Goal: Information Seeking & Learning: Learn about a topic

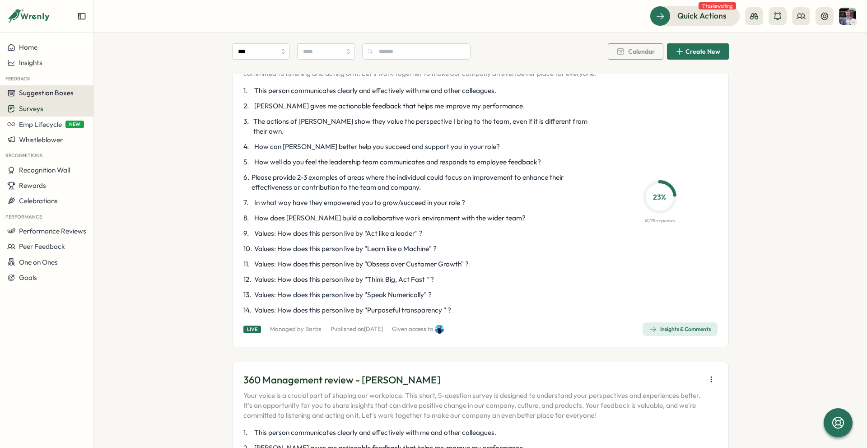
scroll to position [1483, 0]
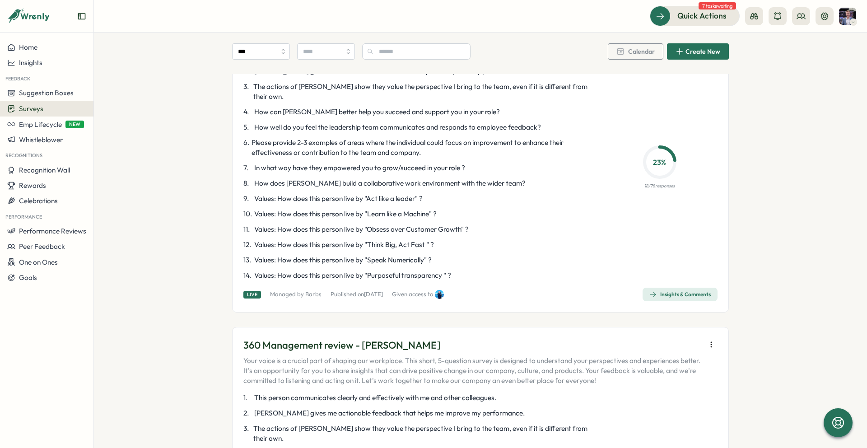
click at [664, 291] on div "Insights & Comments" at bounding box center [679, 294] width 61 height 7
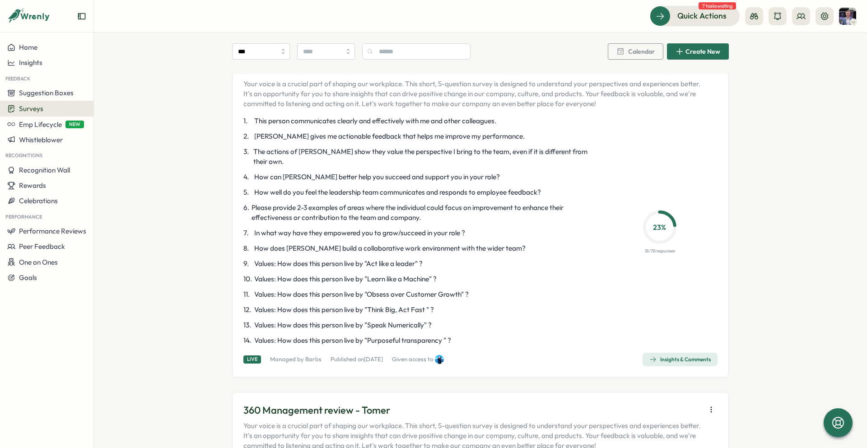
scroll to position [1769, 0]
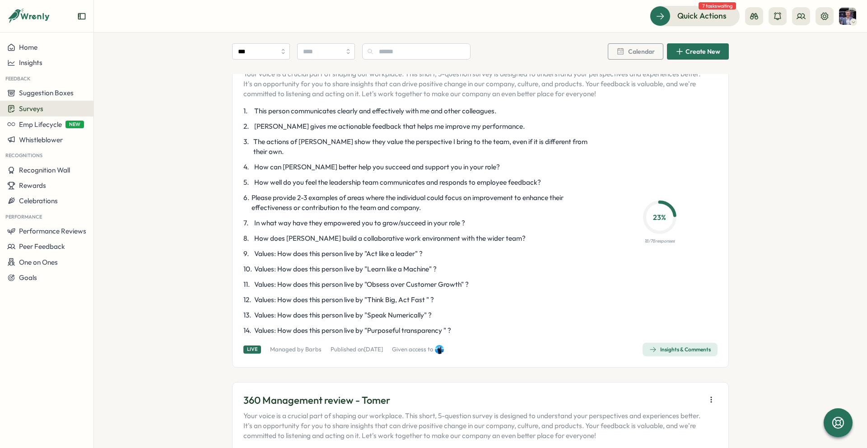
click at [673, 346] on div "Insights & Comments" at bounding box center [679, 349] width 61 height 7
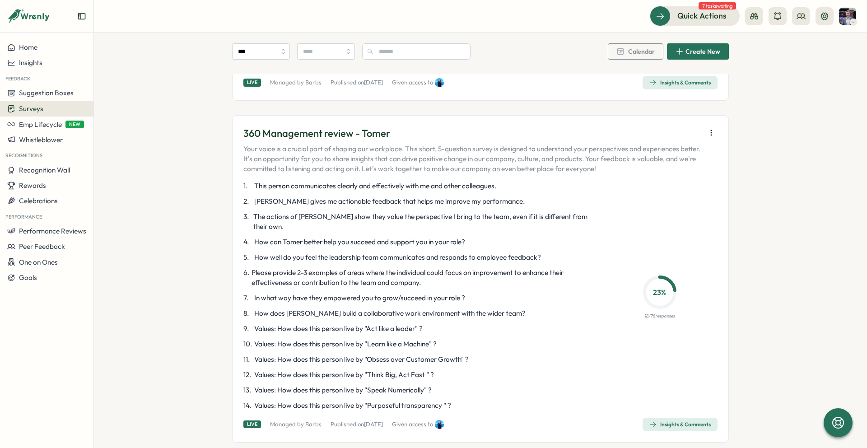
scroll to position [2073, 0]
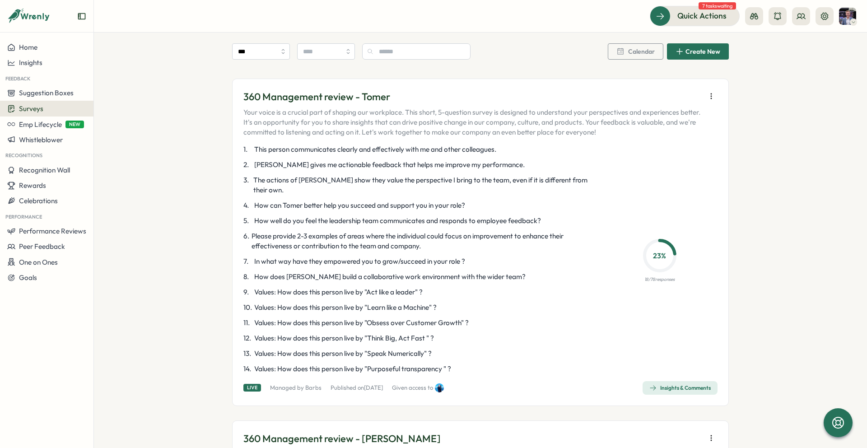
click at [692, 384] on div "Insights & Comments" at bounding box center [679, 387] width 61 height 7
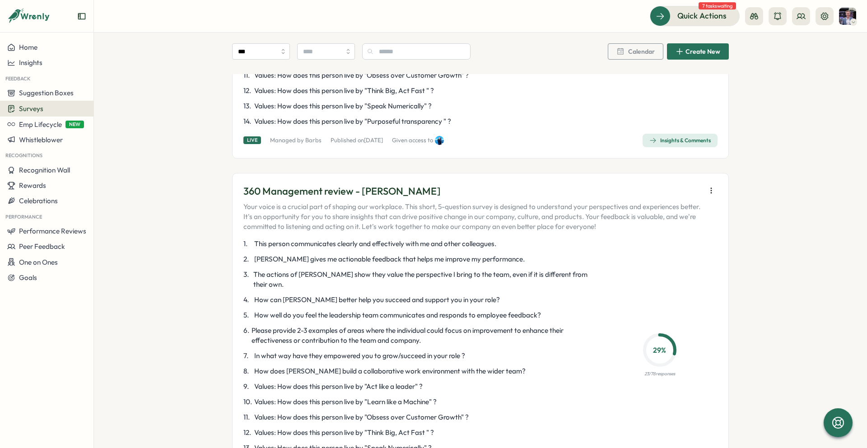
scroll to position [2334, 0]
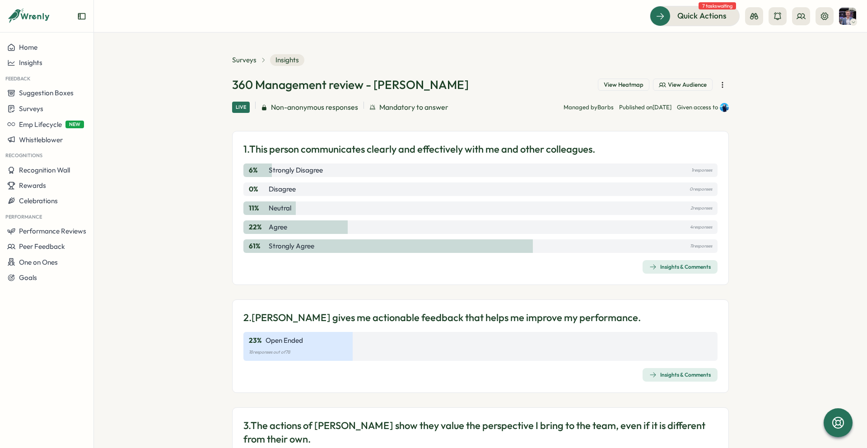
click at [628, 86] on span "View Heatmap" at bounding box center [623, 85] width 40 height 8
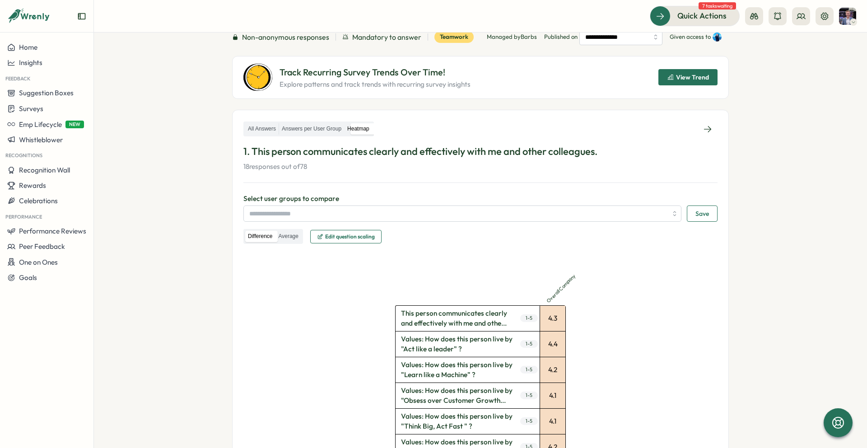
scroll to position [78, 0]
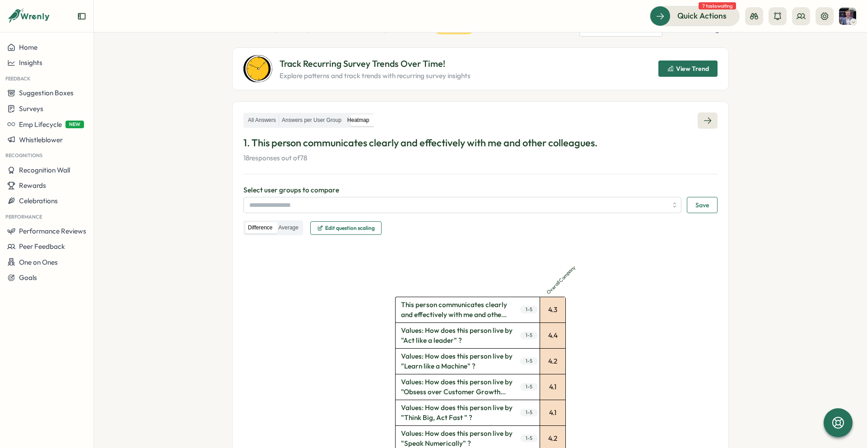
click at [700, 124] on link at bounding box center [707, 120] width 20 height 16
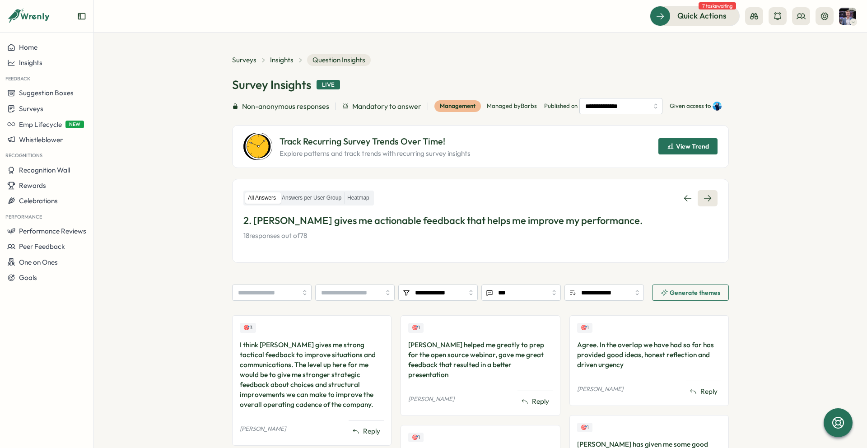
click at [709, 206] on link at bounding box center [707, 198] width 20 height 16
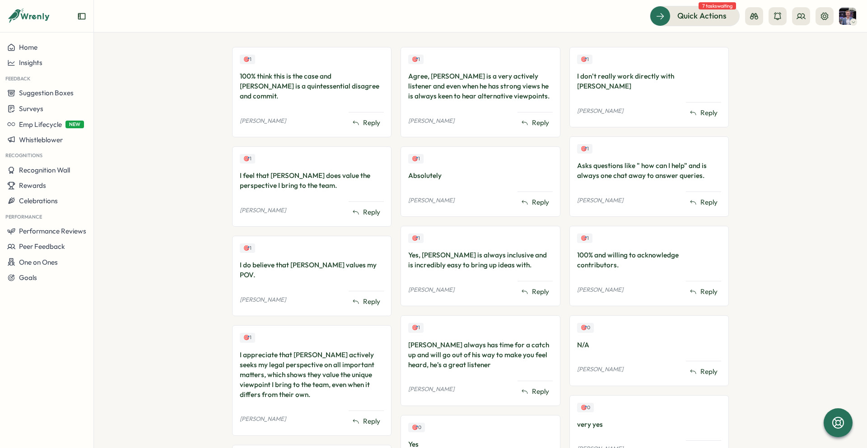
scroll to position [299, 0]
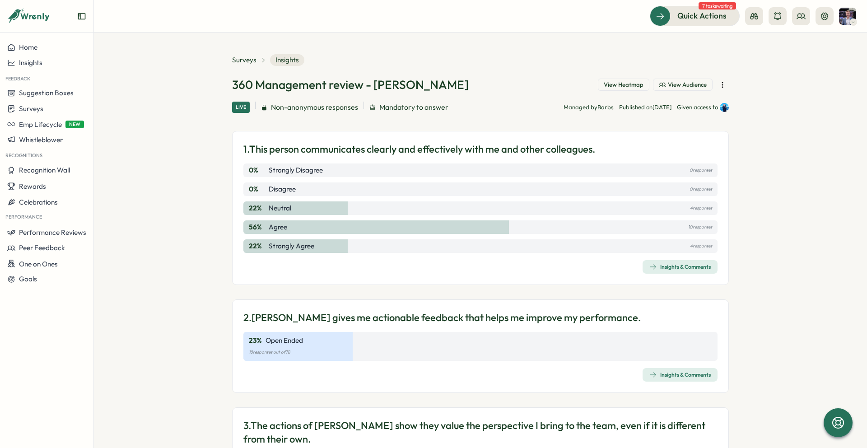
click at [621, 88] on button "View Heatmap" at bounding box center [623, 85] width 51 height 13
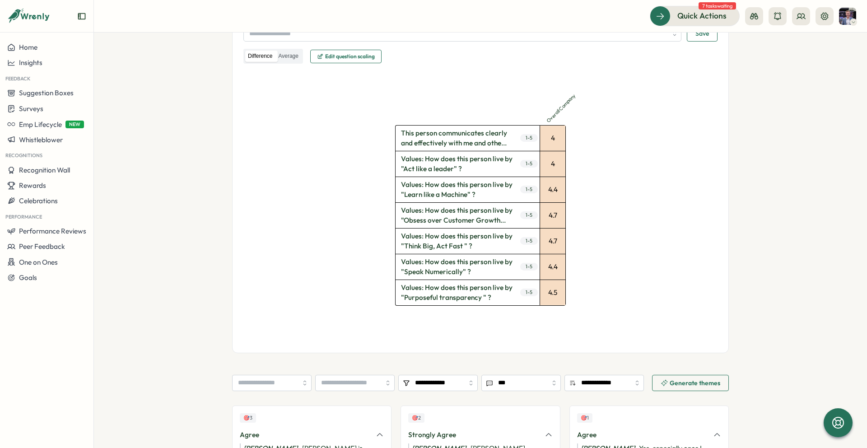
scroll to position [63, 0]
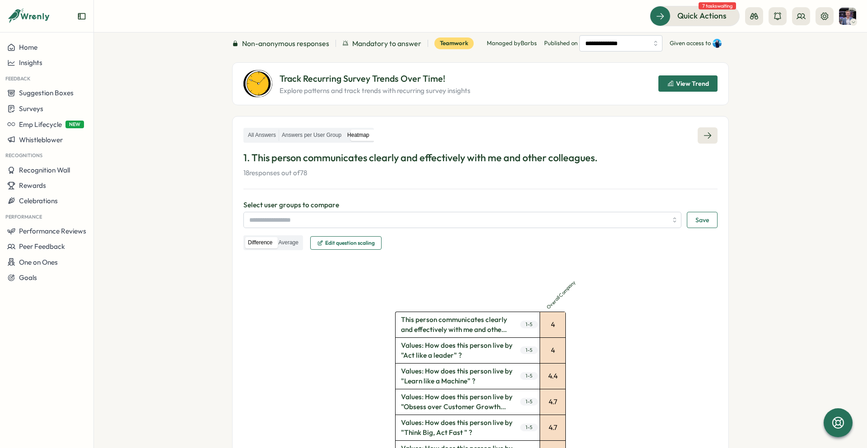
click at [703, 134] on icon at bounding box center [707, 135] width 9 height 9
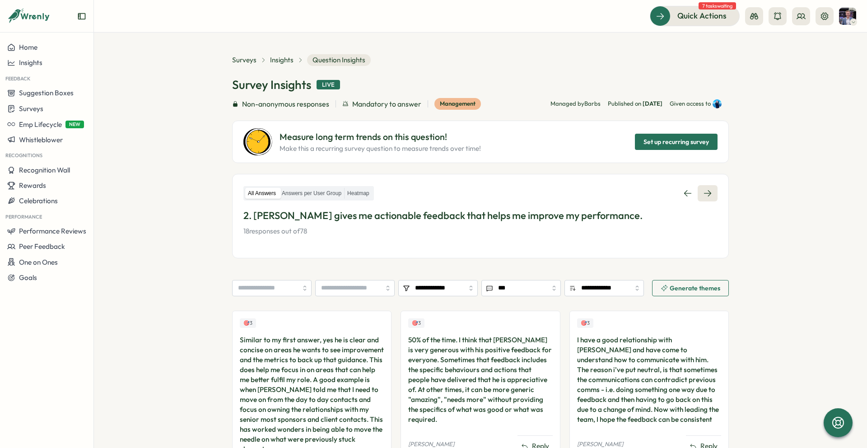
click at [708, 193] on icon at bounding box center [707, 193] width 7 height 6
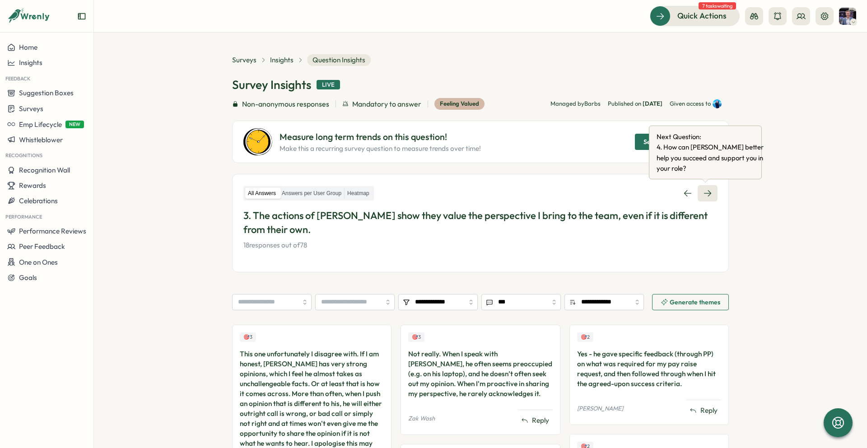
click at [707, 195] on icon at bounding box center [707, 193] width 7 height 6
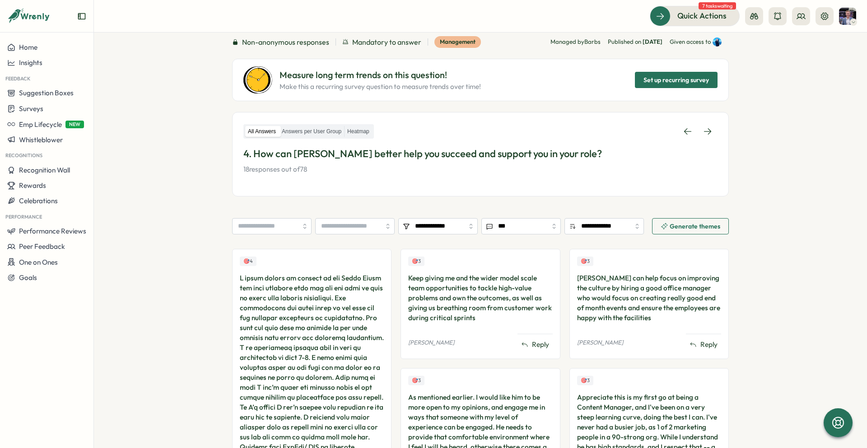
scroll to position [23, 0]
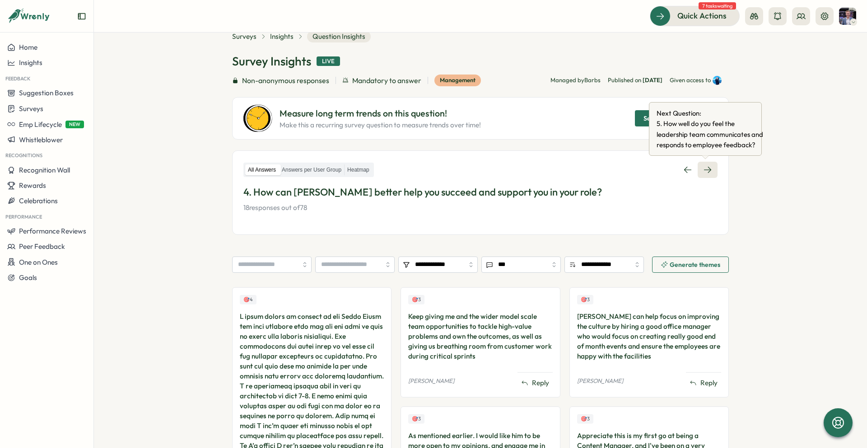
click at [704, 171] on icon at bounding box center [707, 169] width 9 height 9
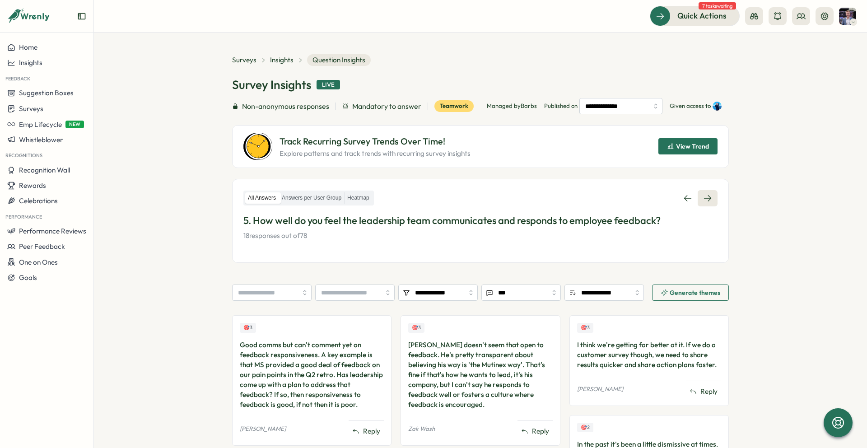
click at [711, 197] on link at bounding box center [707, 198] width 20 height 16
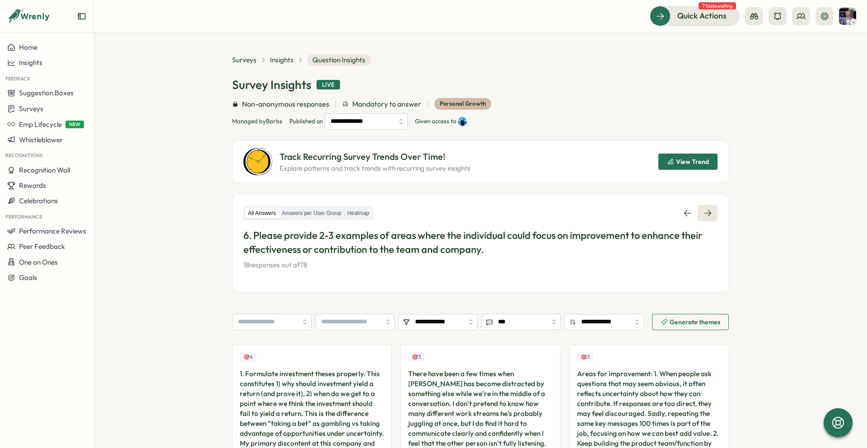
click at [709, 210] on icon at bounding box center [707, 213] width 9 height 9
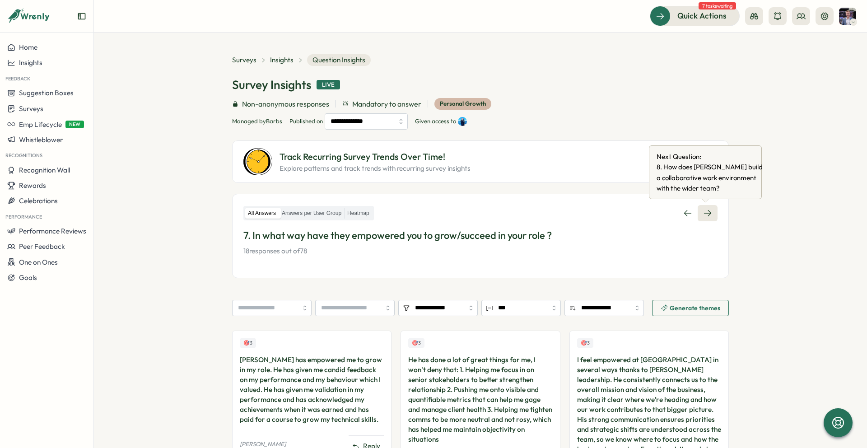
click at [705, 210] on icon at bounding box center [707, 213] width 9 height 9
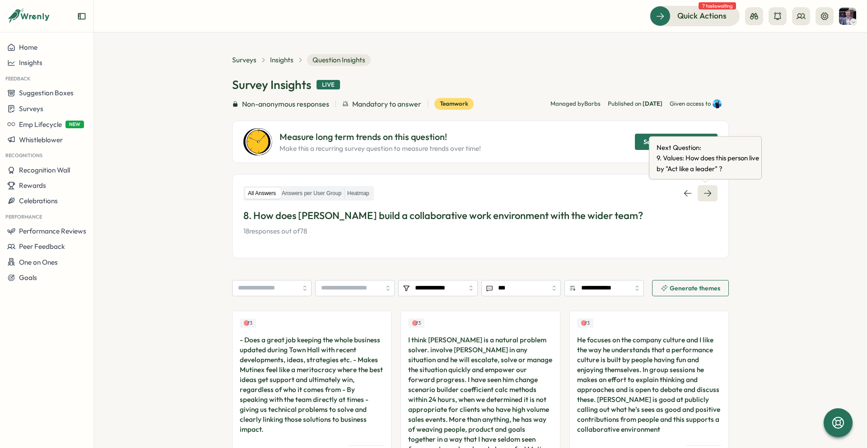
click at [711, 192] on link at bounding box center [707, 193] width 20 height 16
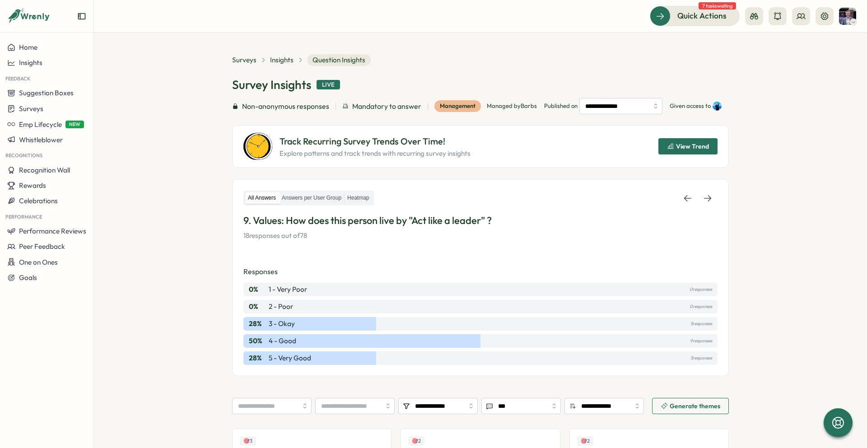
click at [706, 223] on div "All Answers Answers per User Group Heatmap 9. Values: How does this person live…" at bounding box center [480, 215] width 474 height 51
click at [706, 203] on icon at bounding box center [707, 198] width 9 height 9
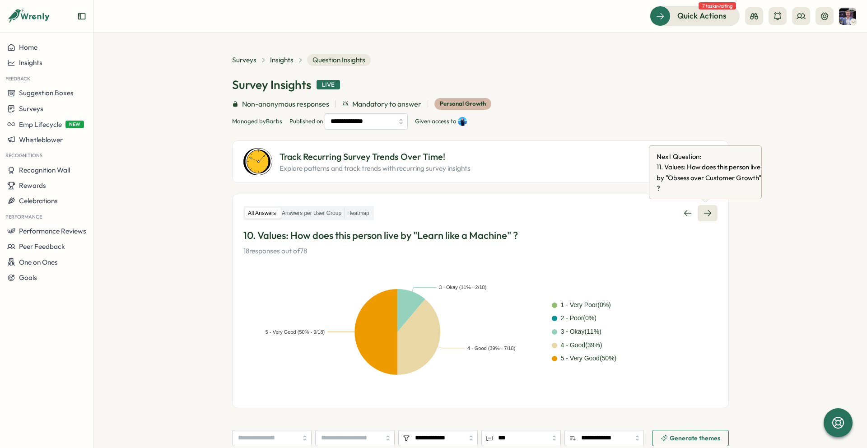
click at [711, 214] on link at bounding box center [707, 213] width 20 height 16
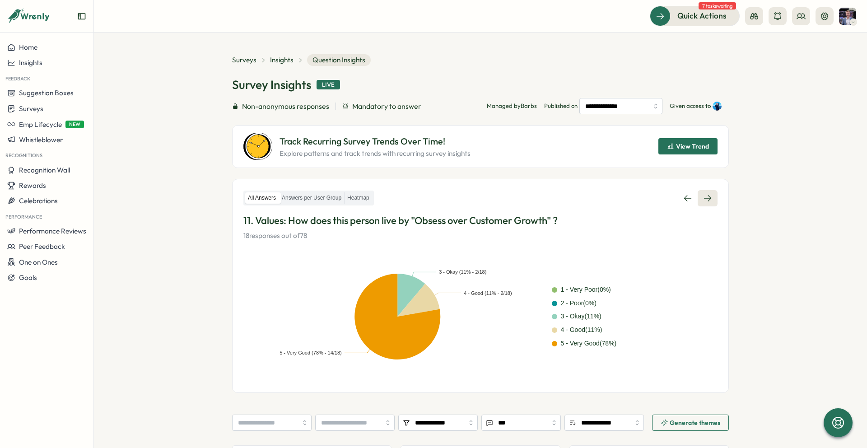
click at [709, 201] on icon at bounding box center [707, 198] width 9 height 9
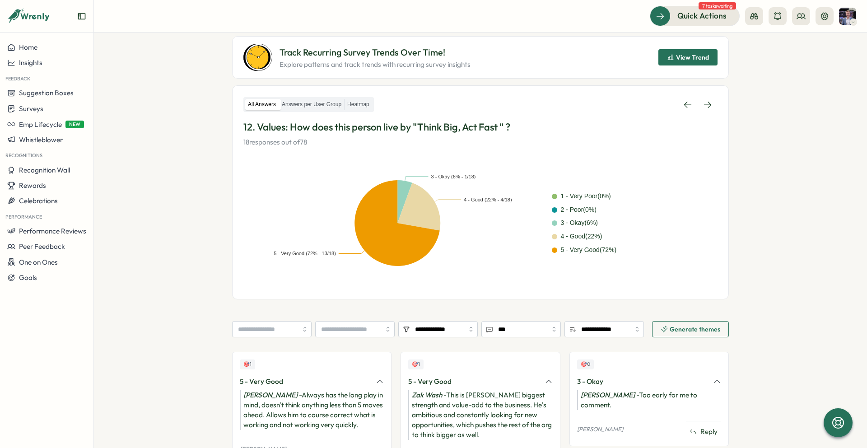
scroll to position [152, 0]
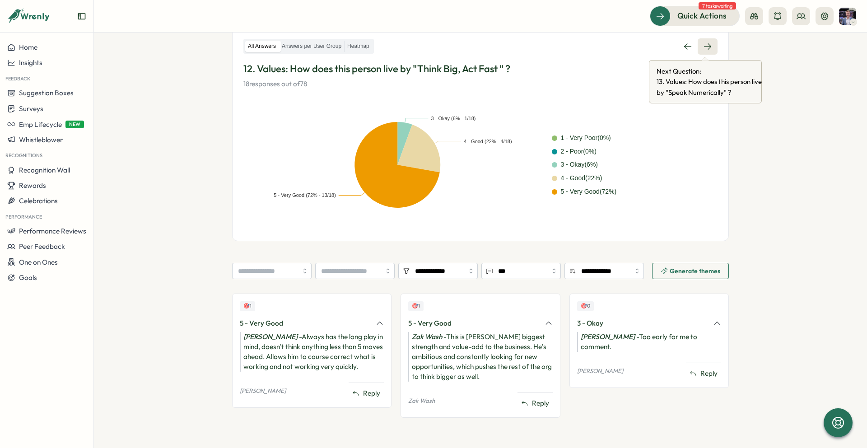
click at [709, 47] on icon at bounding box center [707, 46] width 9 height 9
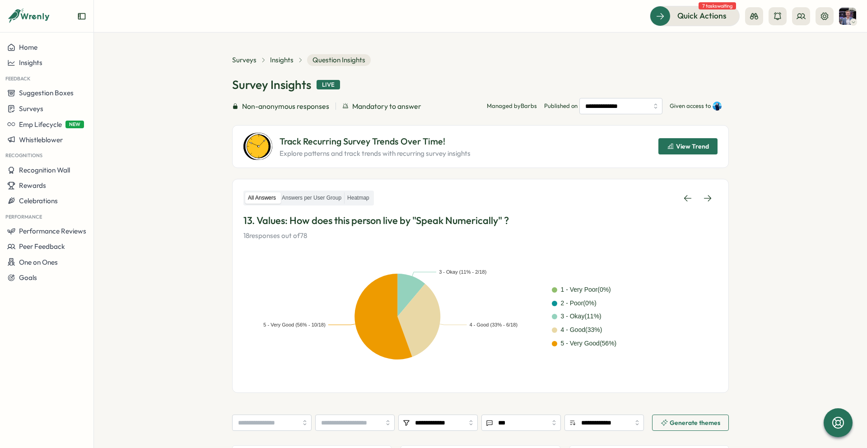
click at [711, 187] on div "All Answers Answers per User Group Heatmap 13. Values: How does this person liv…" at bounding box center [480, 286] width 497 height 214
click at [710, 196] on link at bounding box center [707, 198] width 20 height 16
click at [686, 234] on p "18 responses out of 78" at bounding box center [480, 236] width 474 height 10
